Goal: Task Accomplishment & Management: Use online tool/utility

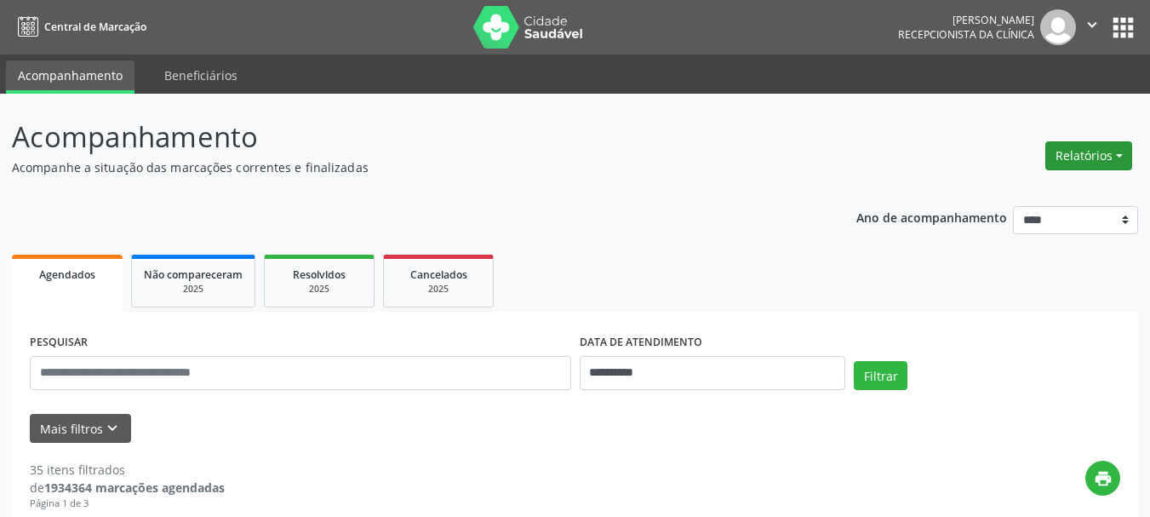
click at [1085, 161] on button "Relatórios" at bounding box center [1088, 155] width 87 height 29
click at [1022, 195] on link "Agendamentos" at bounding box center [1041, 192] width 183 height 24
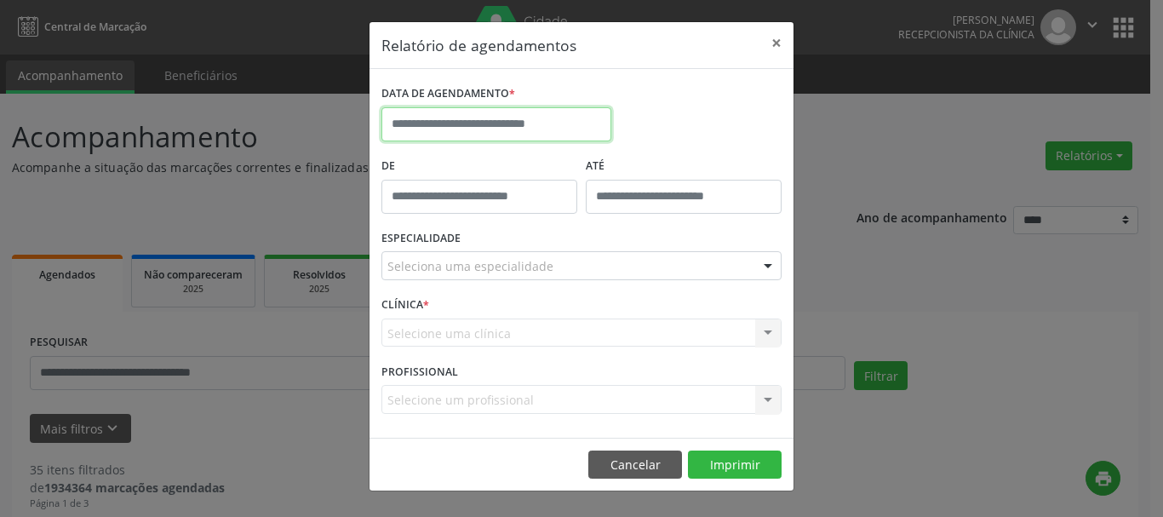
click at [567, 132] on input "text" at bounding box center [496, 124] width 230 height 34
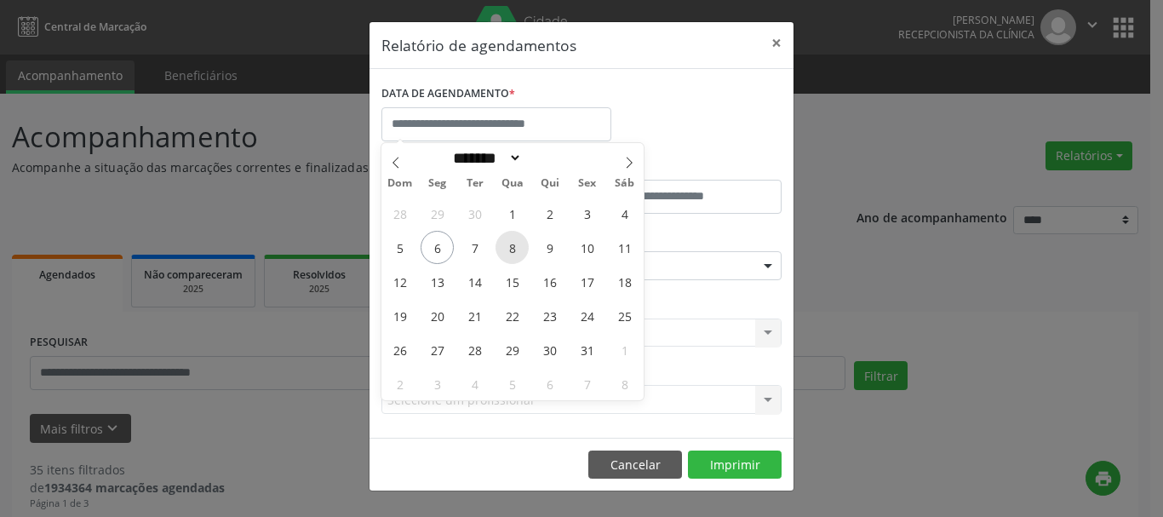
click at [518, 243] on span "8" at bounding box center [511, 247] width 33 height 33
type input "**********"
click at [518, 243] on span "8" at bounding box center [511, 247] width 33 height 33
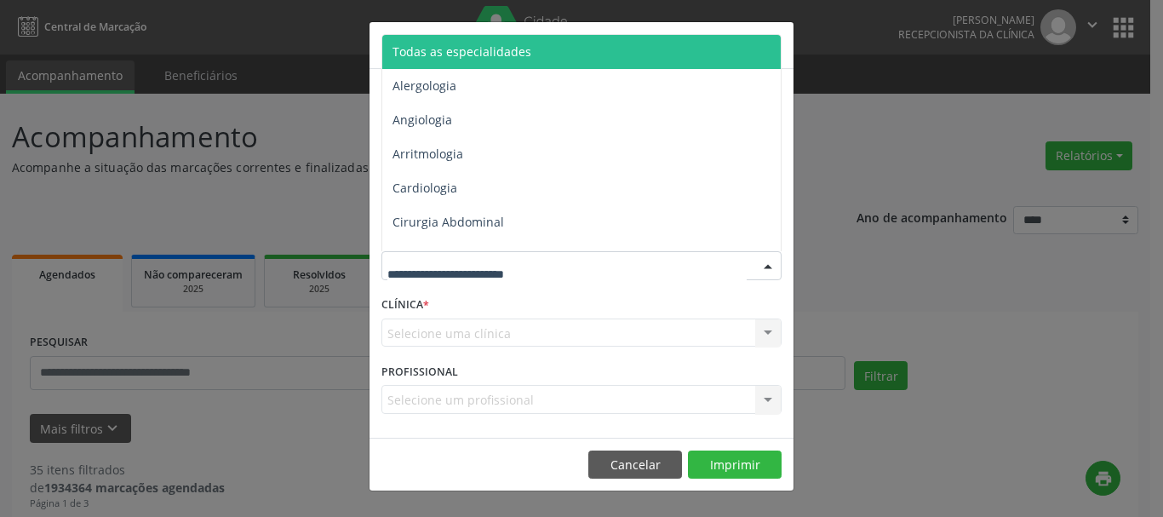
drag, startPoint x: 496, startPoint y: 49, endPoint x: 463, endPoint y: 102, distance: 62.4
click at [495, 49] on span "Todas as especialidades" at bounding box center [461, 51] width 139 height 16
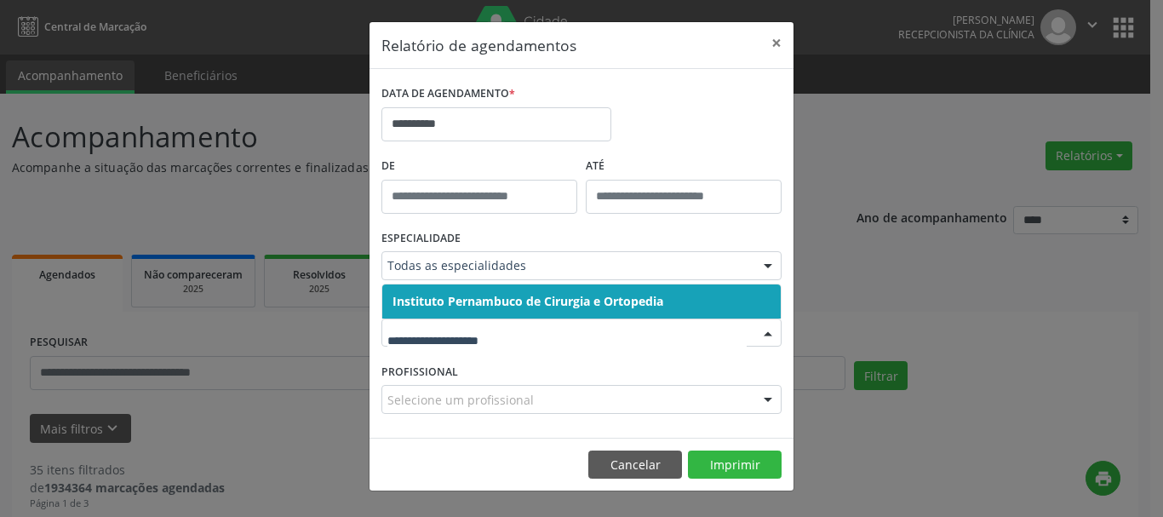
click at [484, 332] on input "text" at bounding box center [566, 341] width 359 height 34
click at [489, 307] on span "Instituto Pernambuco de Cirurgia e Ortopedia" at bounding box center [527, 301] width 271 height 16
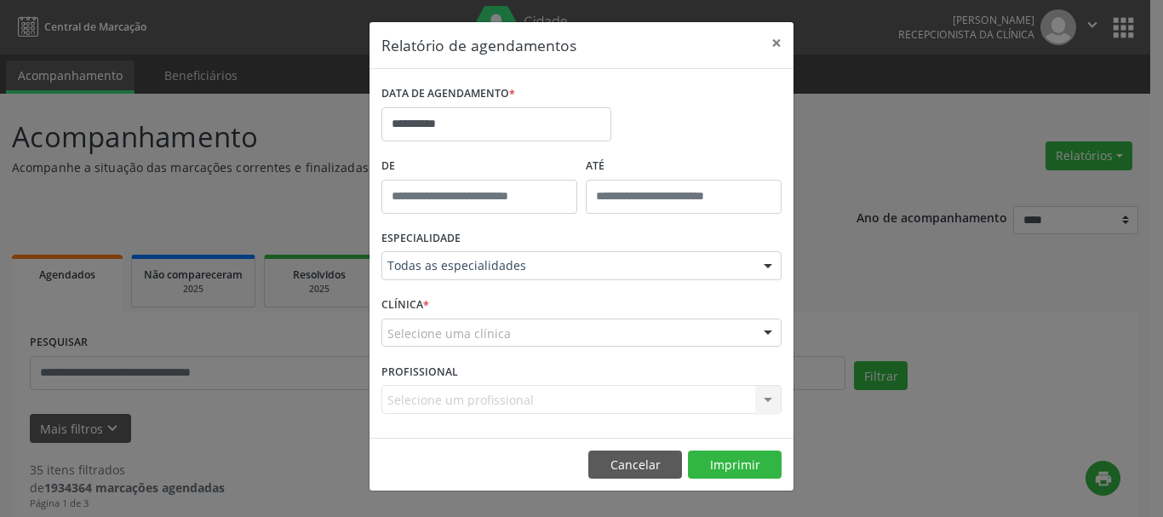
click at [509, 336] on div "Selecione uma clínica" at bounding box center [581, 332] width 400 height 29
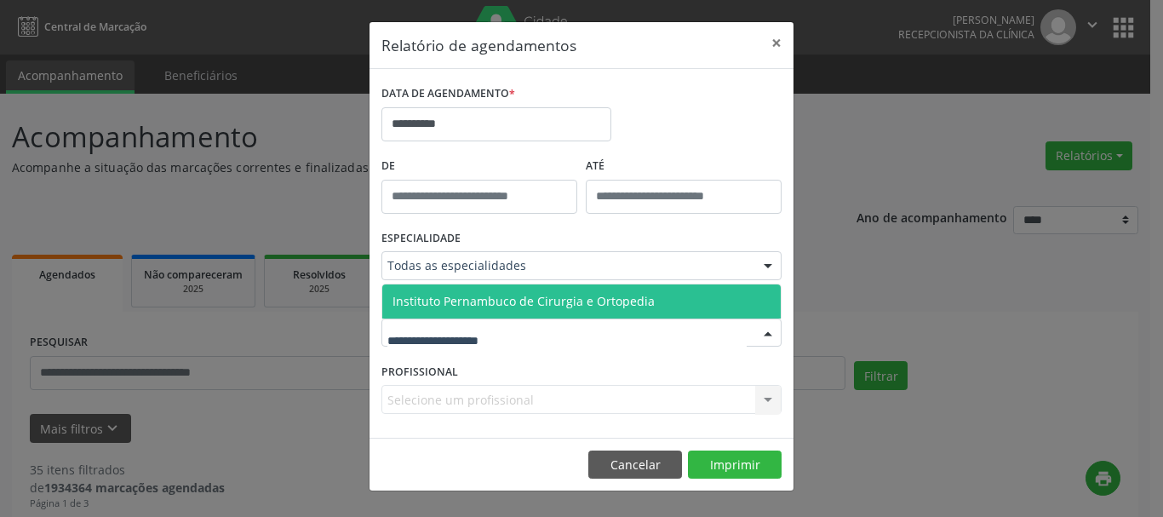
click at [488, 296] on span "Instituto Pernambuco de Cirurgia e Ortopedia" at bounding box center [523, 301] width 262 height 16
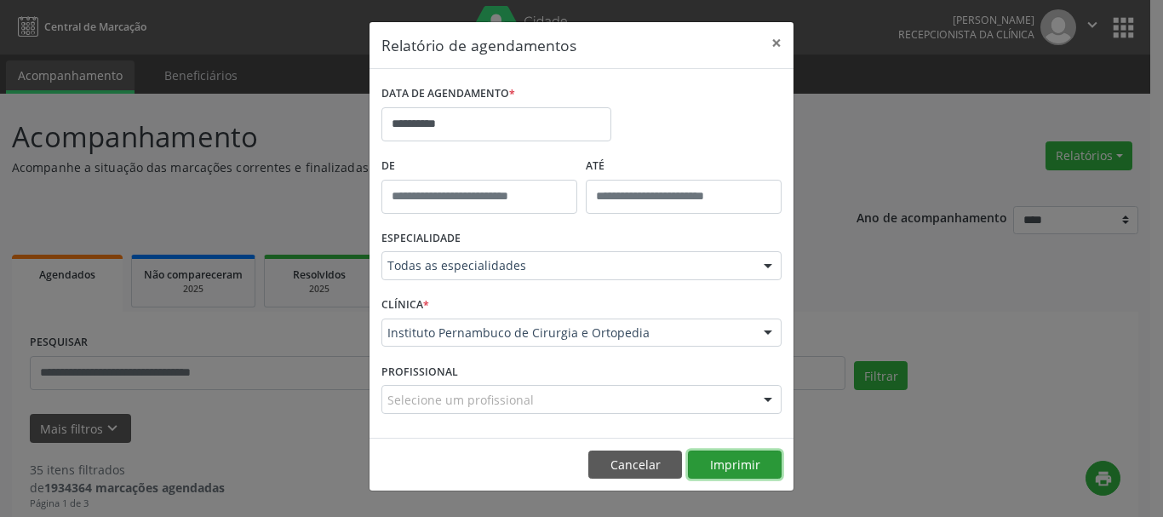
click at [724, 465] on button "Imprimir" at bounding box center [735, 464] width 94 height 29
